Goal: Information Seeking & Learning: Find specific fact

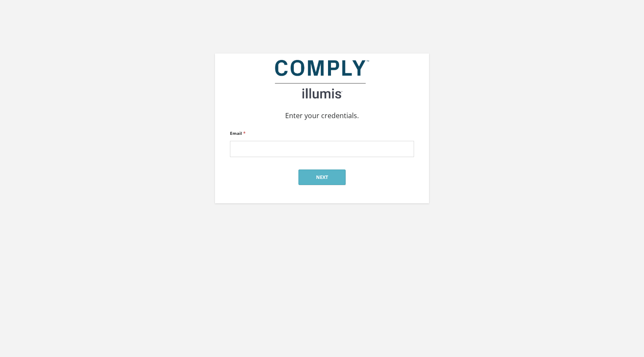
click at [324, 149] on input "Email *" at bounding box center [322, 149] width 184 height 16
type input "alan@reger-research.com"
click at [308, 174] on button "Next" at bounding box center [321, 176] width 47 height 15
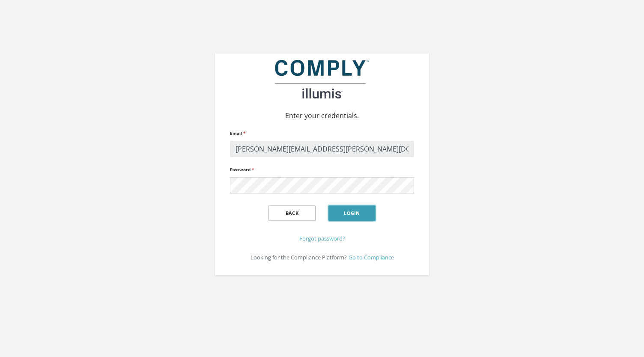
click at [348, 213] on button "Login" at bounding box center [351, 212] width 47 height 15
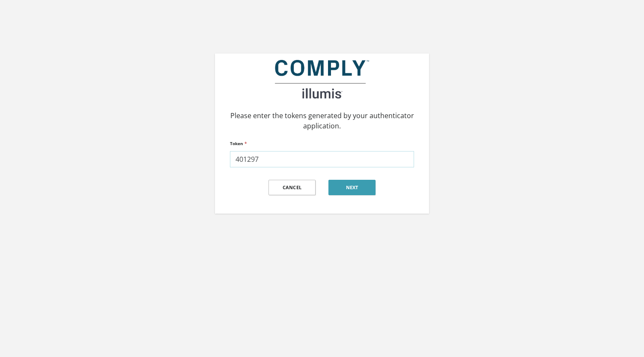
type input "401297"
click at [340, 187] on button "Next" at bounding box center [351, 187] width 47 height 15
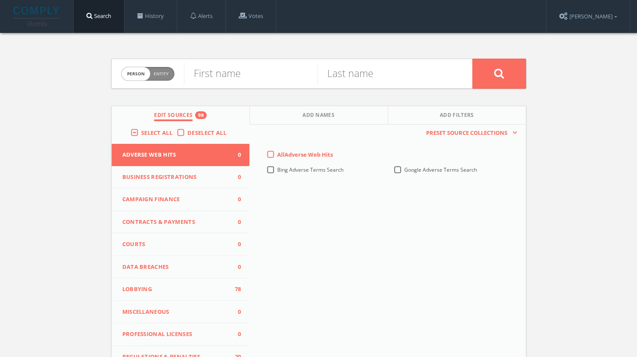
click at [160, 73] on span "Entity" at bounding box center [161, 74] width 15 height 6
checkbox input "true"
click at [214, 67] on input "text" at bounding box center [328, 73] width 288 height 22
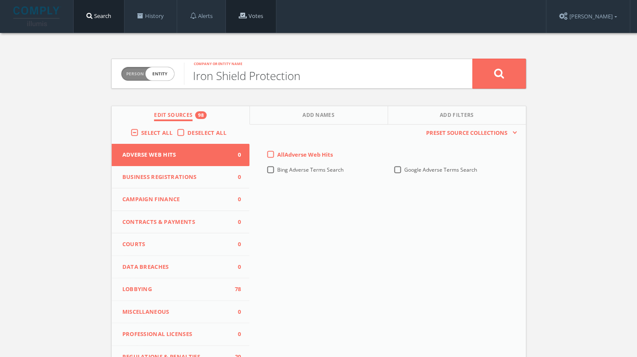
type input "Iron Shield Protection"
click at [187, 130] on label "Deselect All" at bounding box center [208, 133] width 43 height 9
click at [0, 0] on input "Deselect All" at bounding box center [0, 0] width 0 height 0
click at [129, 132] on div "Select All Deselect All" at bounding box center [181, 135] width 138 height 20
click at [141, 131] on label "Select All" at bounding box center [159, 133] width 36 height 9
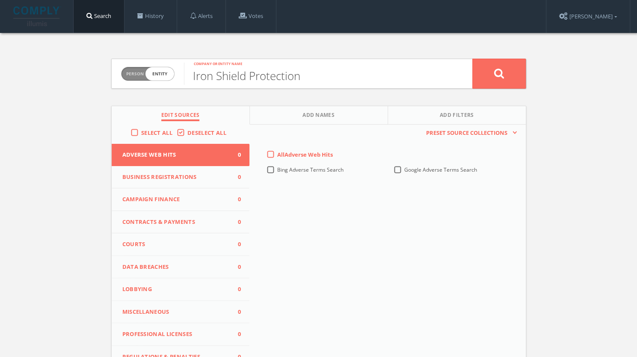
click at [0, 0] on input "Select All" at bounding box center [0, 0] width 0 height 0
click at [490, 74] on button at bounding box center [498, 74] width 53 height 30
